Goal: Transaction & Acquisition: Book appointment/travel/reservation

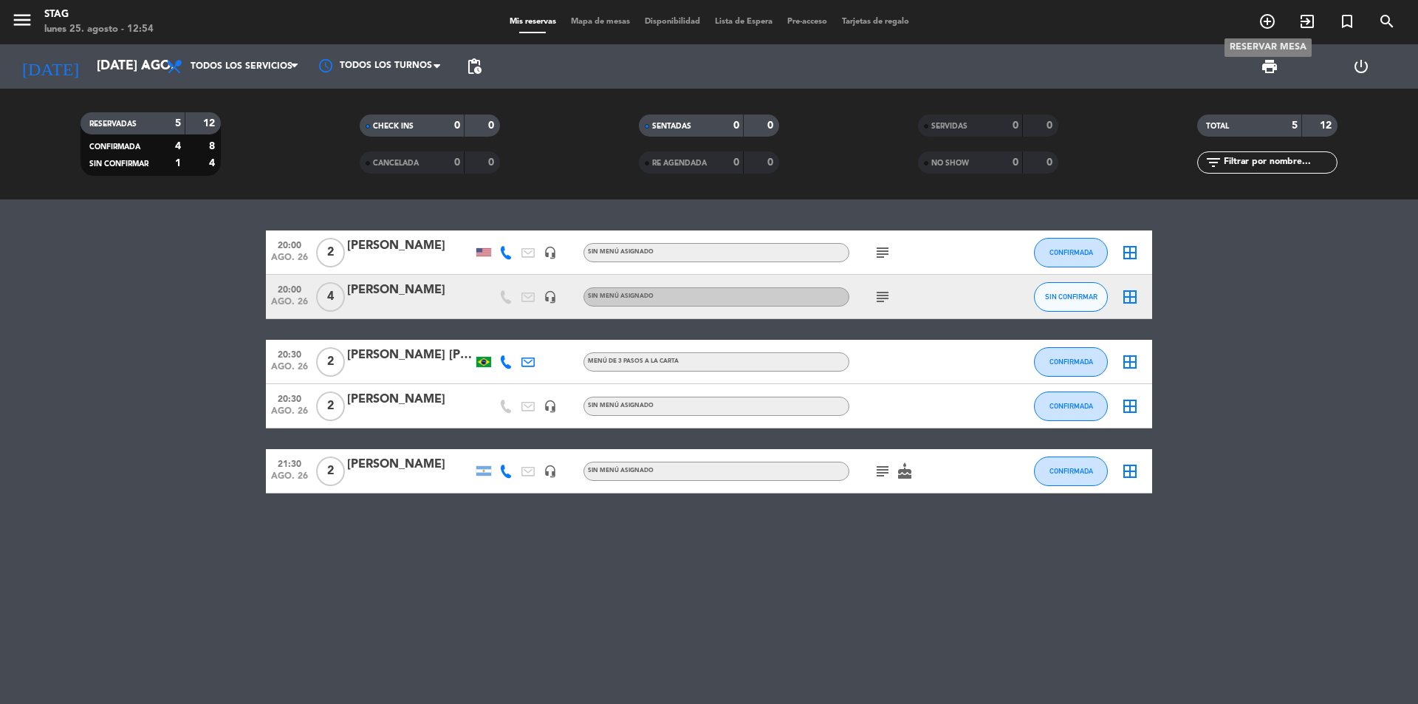
click at [1262, 20] on icon "add_circle_outline" at bounding box center [1267, 22] width 18 height 18
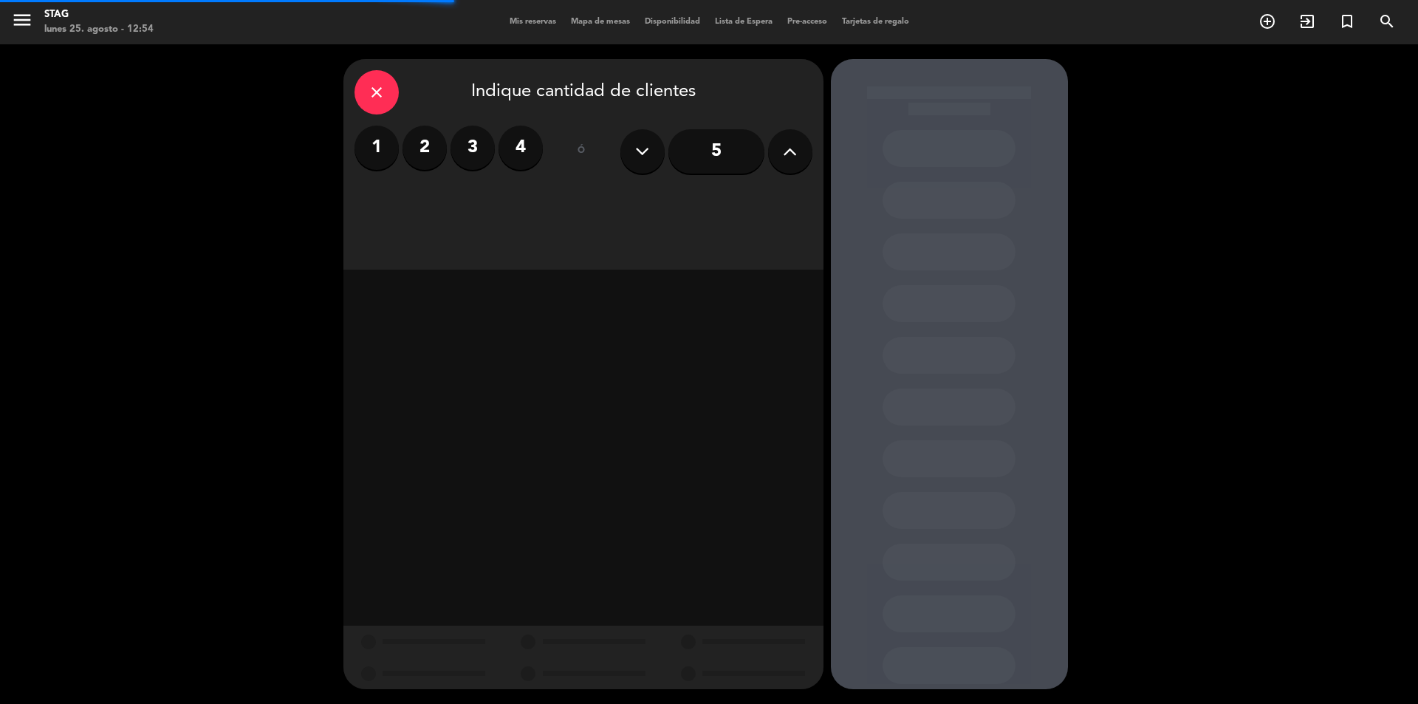
click at [783, 143] on icon at bounding box center [790, 151] width 14 height 22
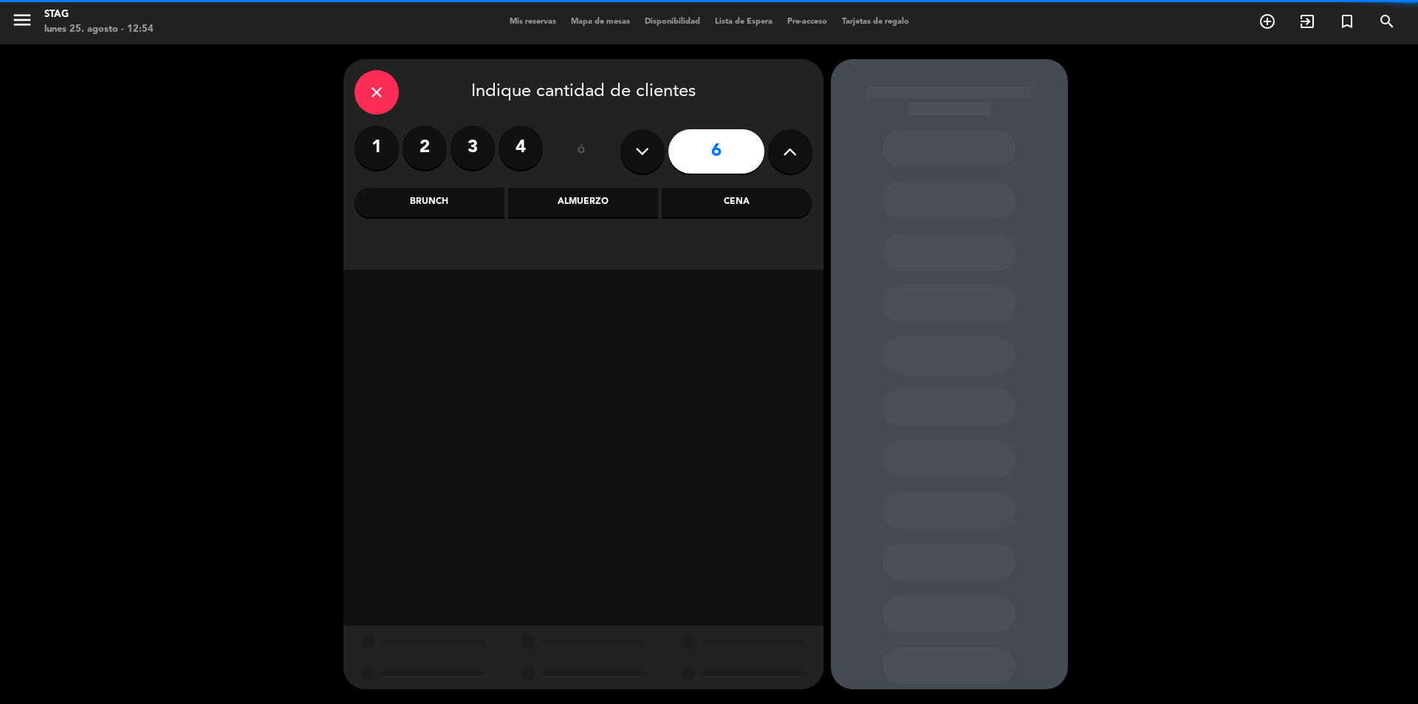
click at [783, 143] on icon at bounding box center [790, 151] width 14 height 22
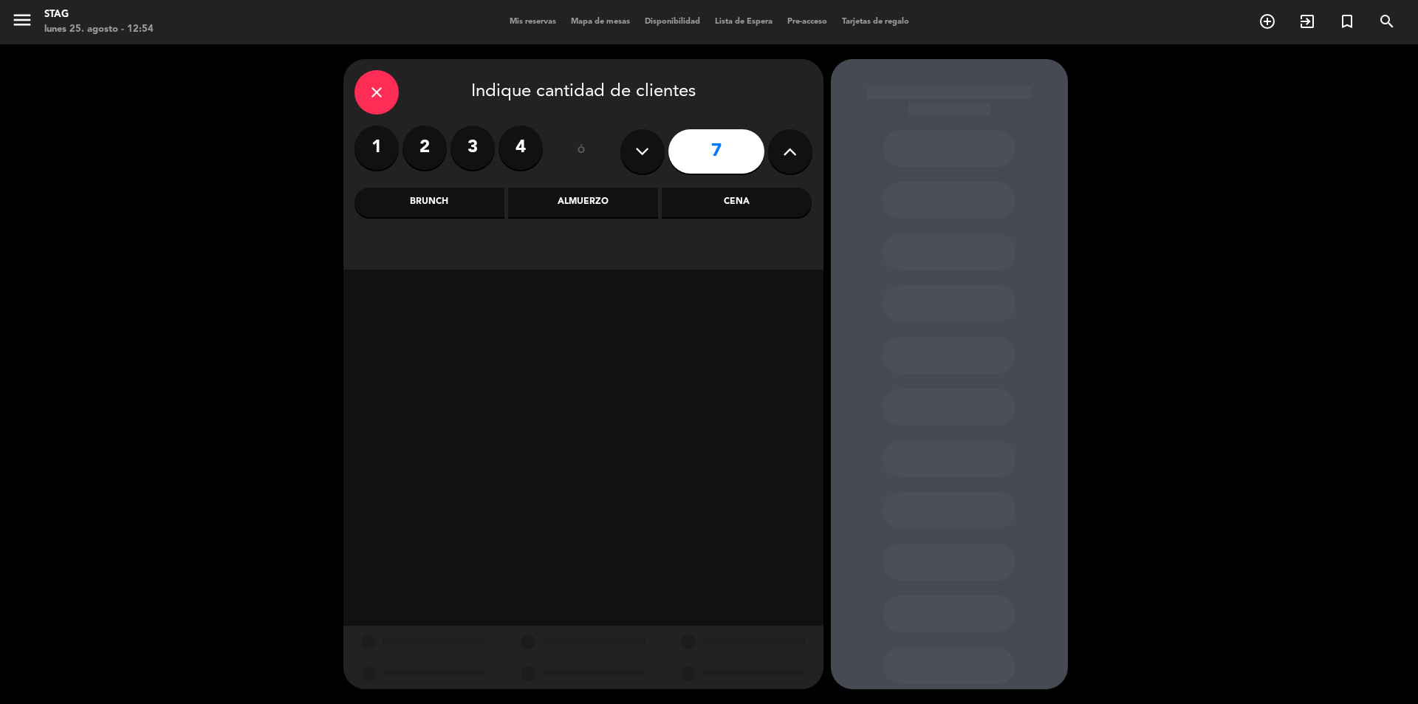
click at [783, 143] on icon at bounding box center [790, 151] width 14 height 22
type input "8"
click at [486, 200] on div "Brunch" at bounding box center [429, 203] width 150 height 30
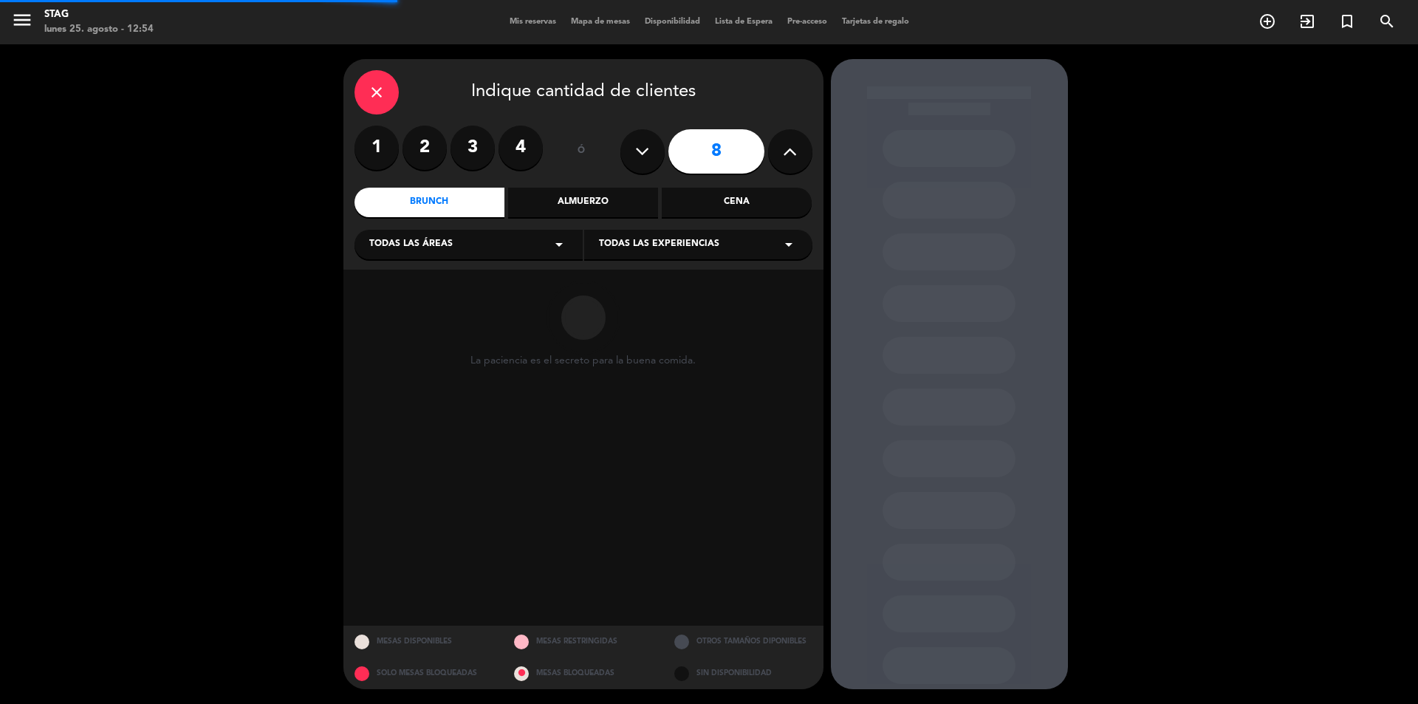
click at [459, 237] on div "Todas las áreas arrow_drop_down" at bounding box center [468, 245] width 228 height 30
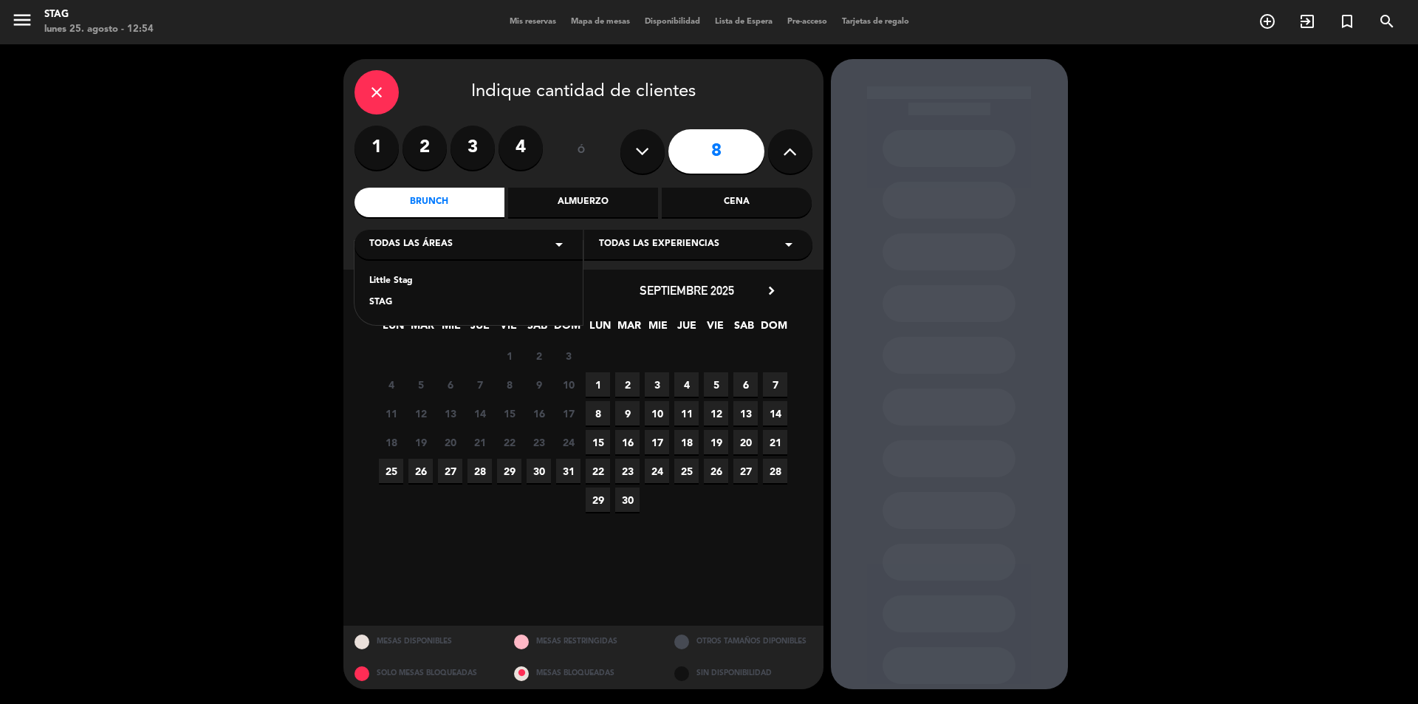
click at [391, 295] on div "Little Stag STAG" at bounding box center [468, 283] width 228 height 84
click at [389, 298] on div "STAG" at bounding box center [468, 302] width 199 height 15
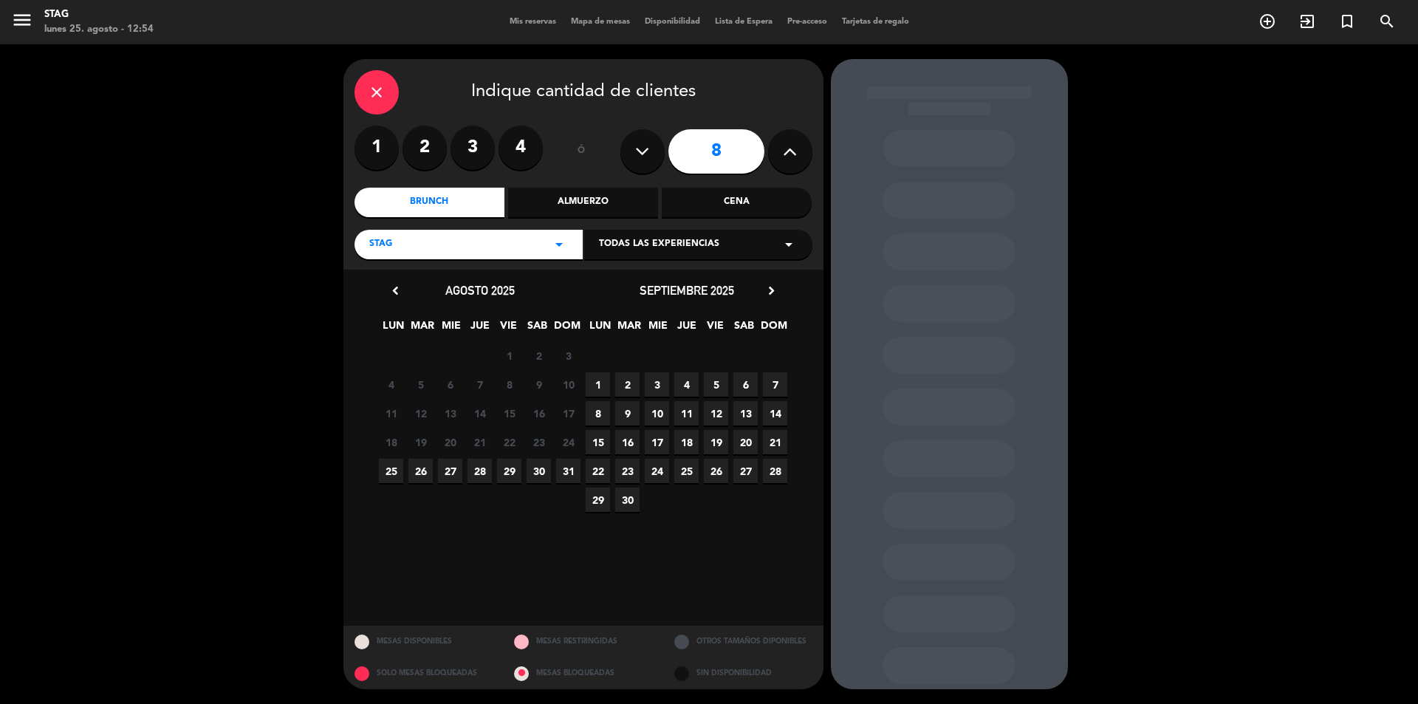
click at [425, 477] on span "26" at bounding box center [420, 471] width 24 height 24
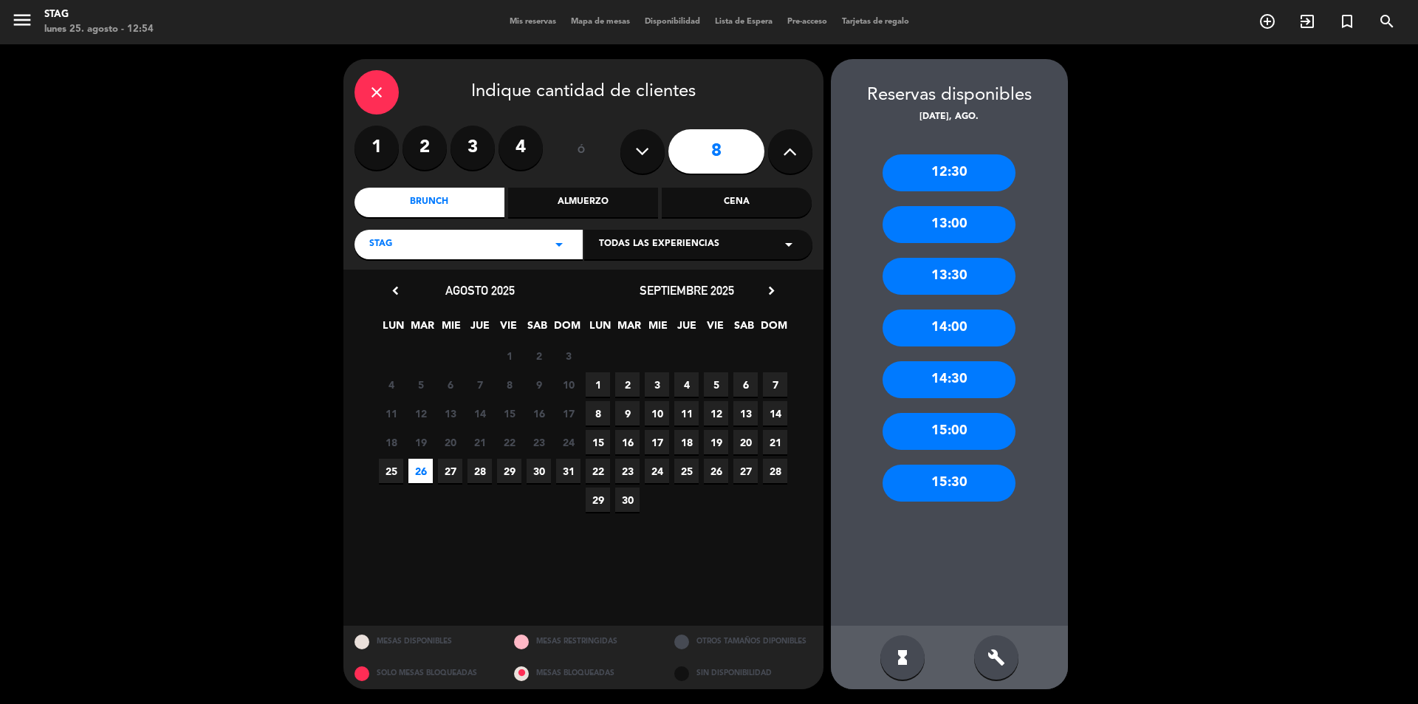
click at [967, 267] on div "13:30" at bounding box center [948, 276] width 133 height 37
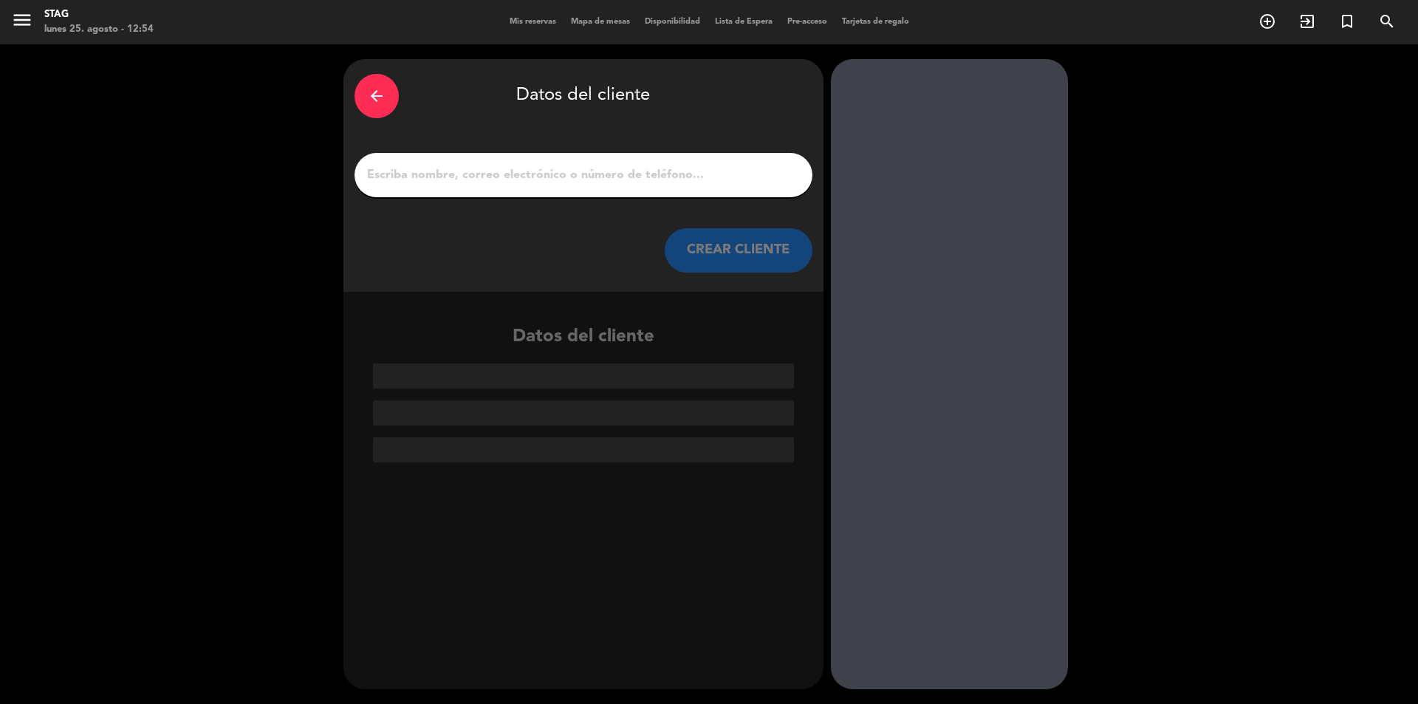
click at [453, 148] on div "arrow_back Datos del cliente CREAR CLIENTE" at bounding box center [583, 175] width 480 height 233
click at [454, 175] on input "1" at bounding box center [583, 175] width 436 height 21
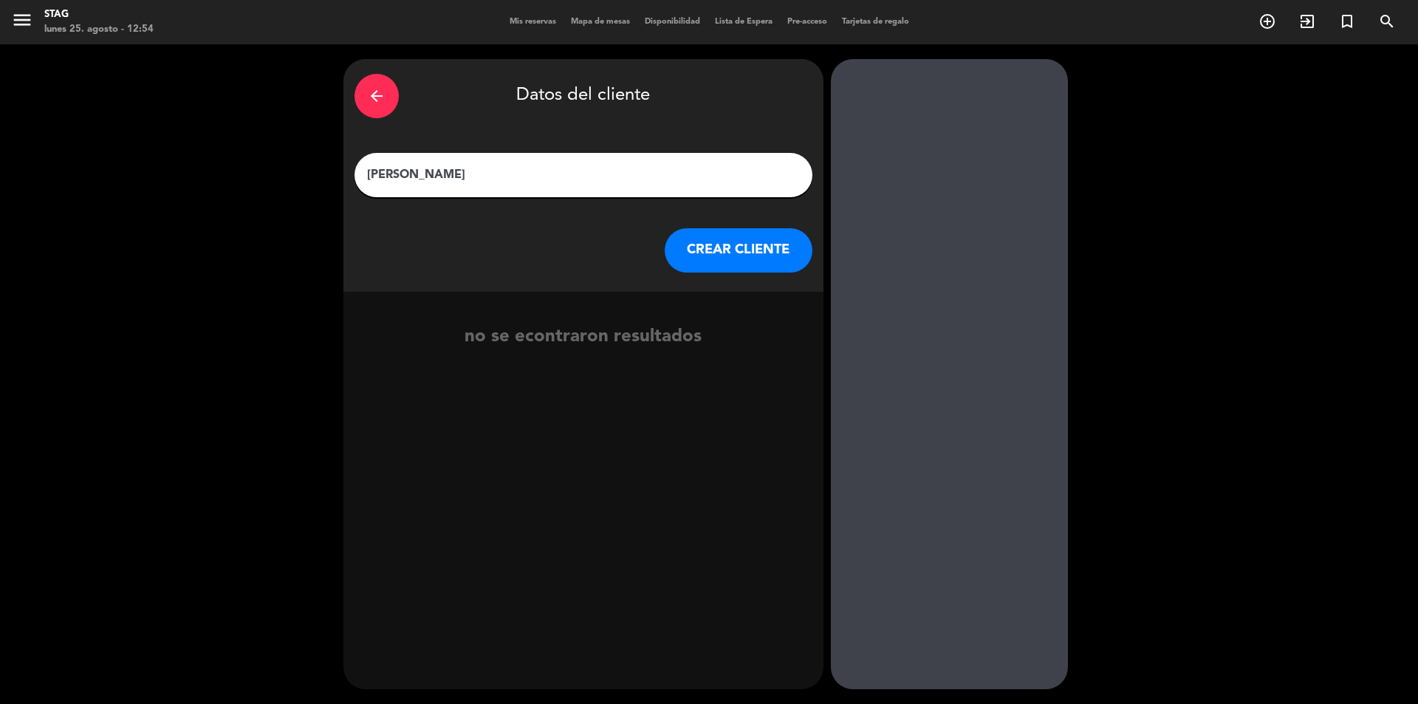
type input "[PERSON_NAME]"
click at [777, 245] on button "CREAR CLIENTE" at bounding box center [739, 250] width 148 height 44
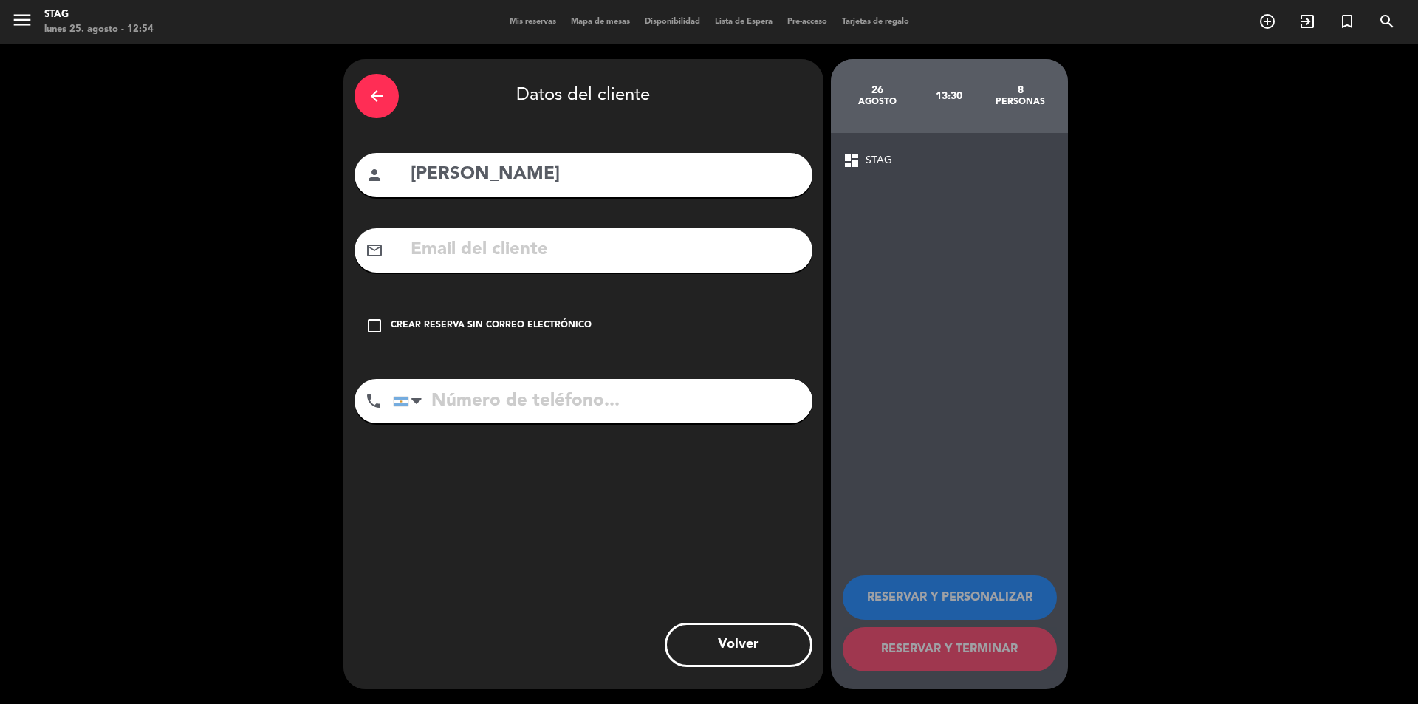
click at [559, 398] on input "tel" at bounding box center [602, 401] width 419 height 44
type input "[PHONE_NUMBER]"
click at [526, 323] on div "Crear reserva sin correo electrónico" at bounding box center [491, 325] width 201 height 15
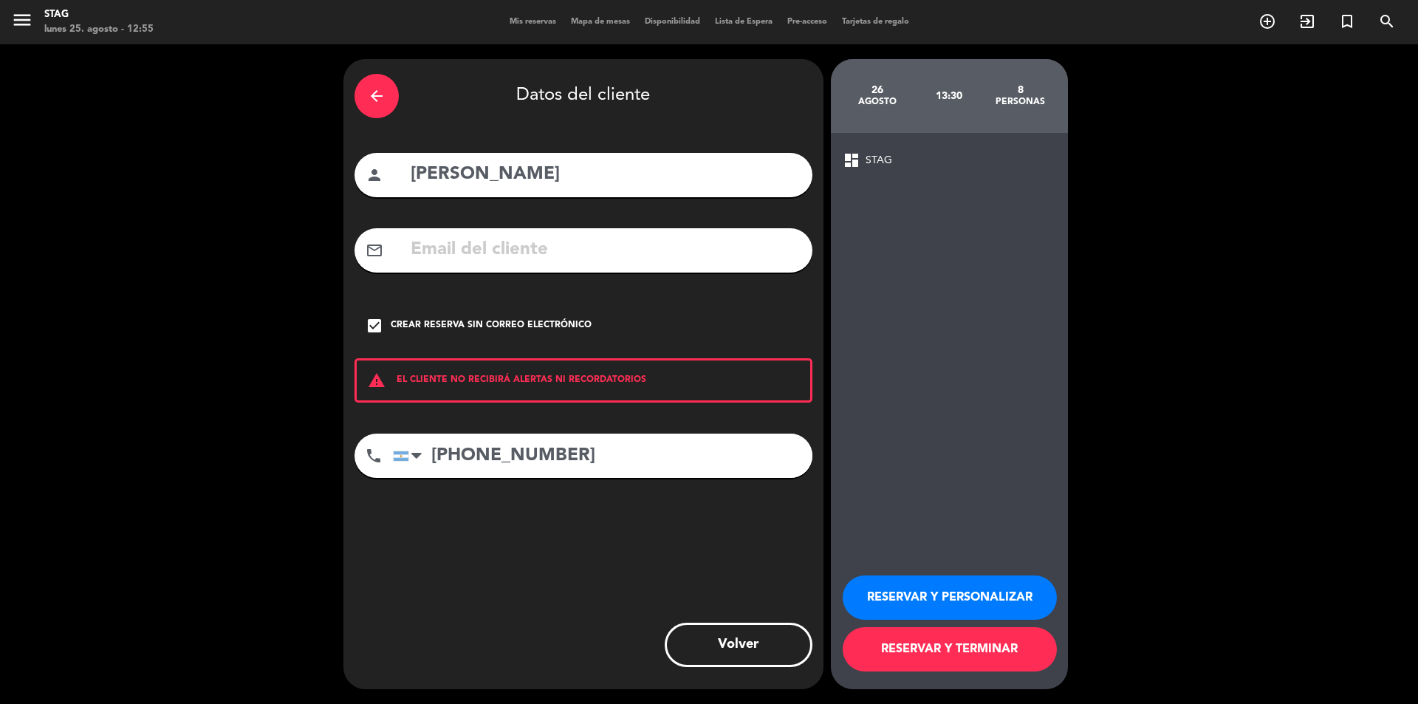
click at [557, 255] on div "mail_outline" at bounding box center [583, 250] width 458 height 44
click at [505, 332] on div "Crear reserva sin correo electrónico" at bounding box center [491, 325] width 201 height 15
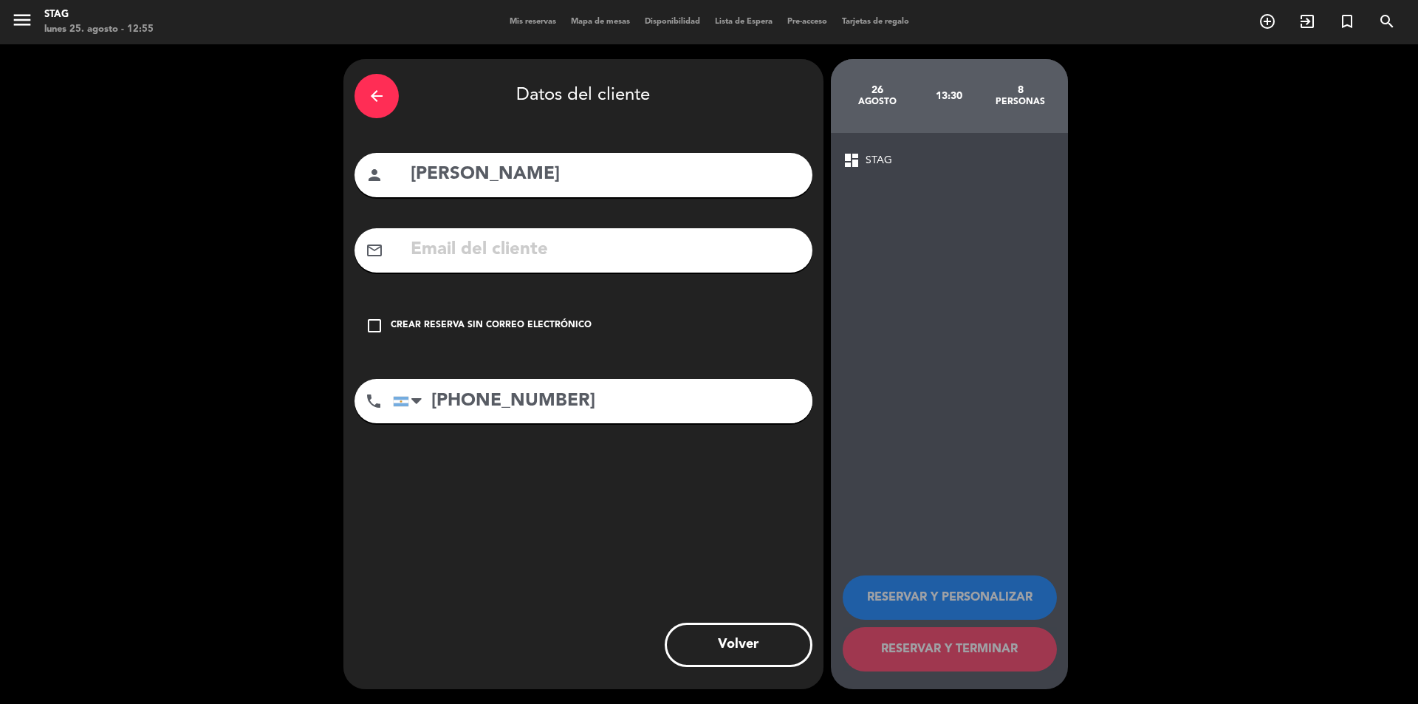
click at [527, 250] on input "text" at bounding box center [605, 250] width 392 height 30
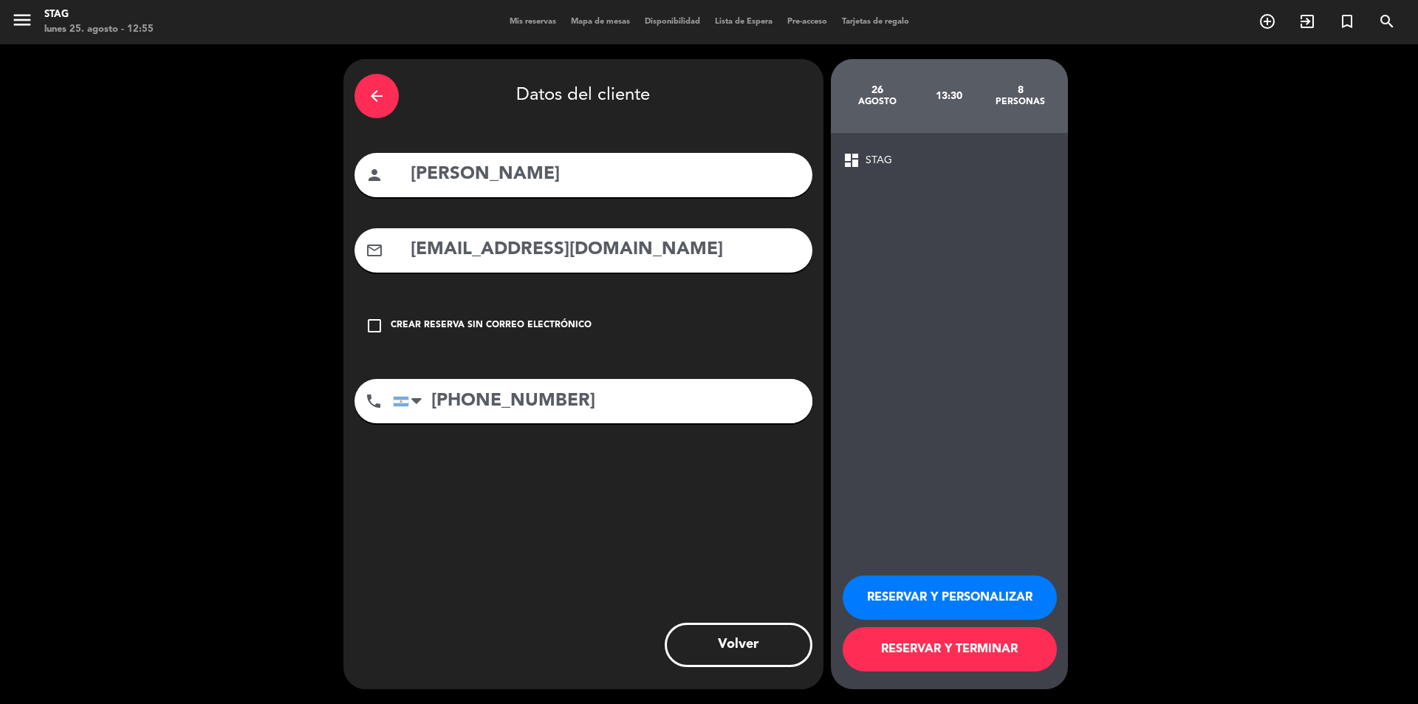
click at [745, 264] on input "[EMAIL_ADDRESS][DOMAIN_NAME]" at bounding box center [605, 250] width 392 height 30
type input "[EMAIL_ADDRESS][DOMAIN_NAME]"
click at [946, 588] on button "RESERVAR Y PERSONALIZAR" at bounding box center [949, 597] width 214 height 44
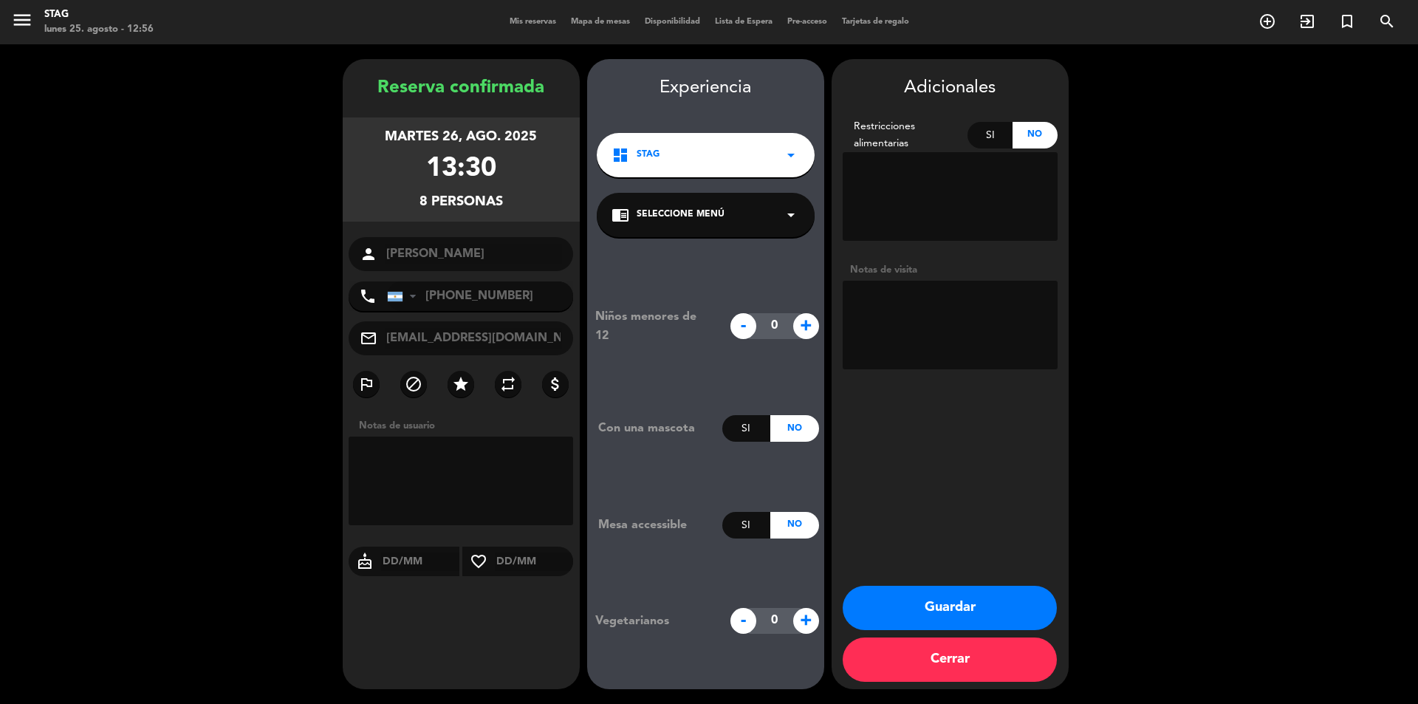
click at [996, 312] on textarea at bounding box center [949, 325] width 215 height 89
type textarea "Residentes"
click at [967, 616] on button "Guardar" at bounding box center [949, 608] width 214 height 44
